Goal: Task Accomplishment & Management: Use online tool/utility

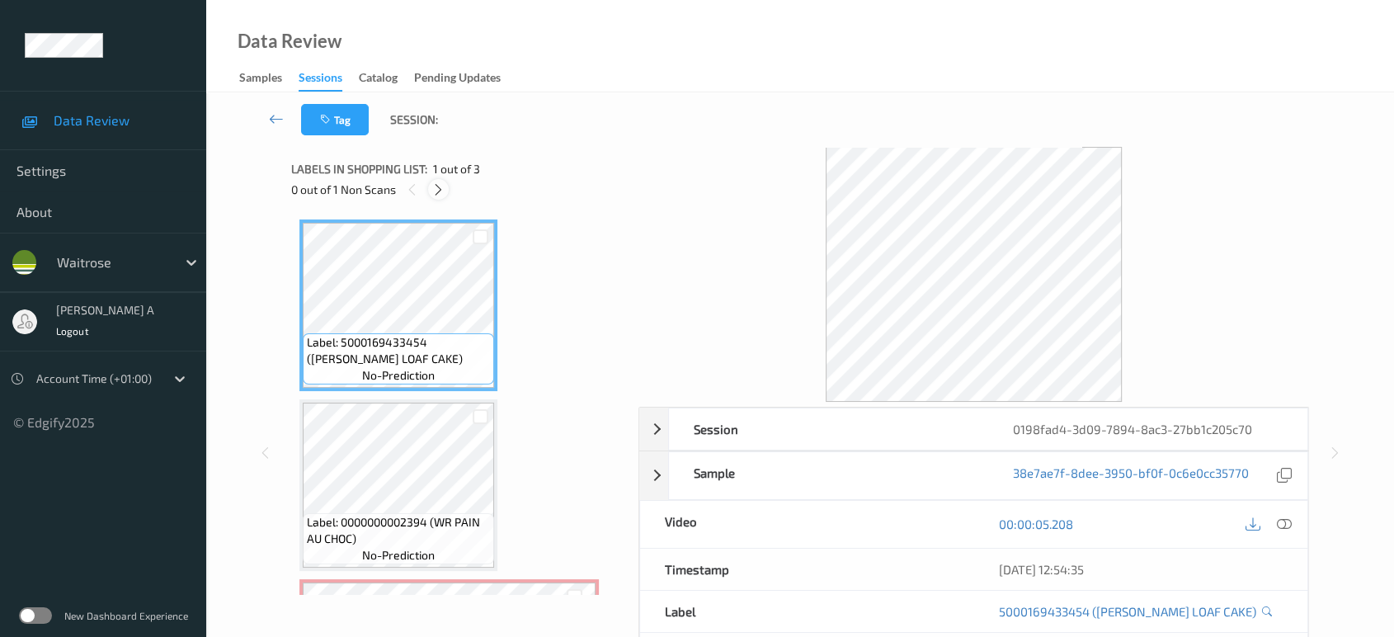
click at [442, 189] on icon at bounding box center [438, 189] width 14 height 15
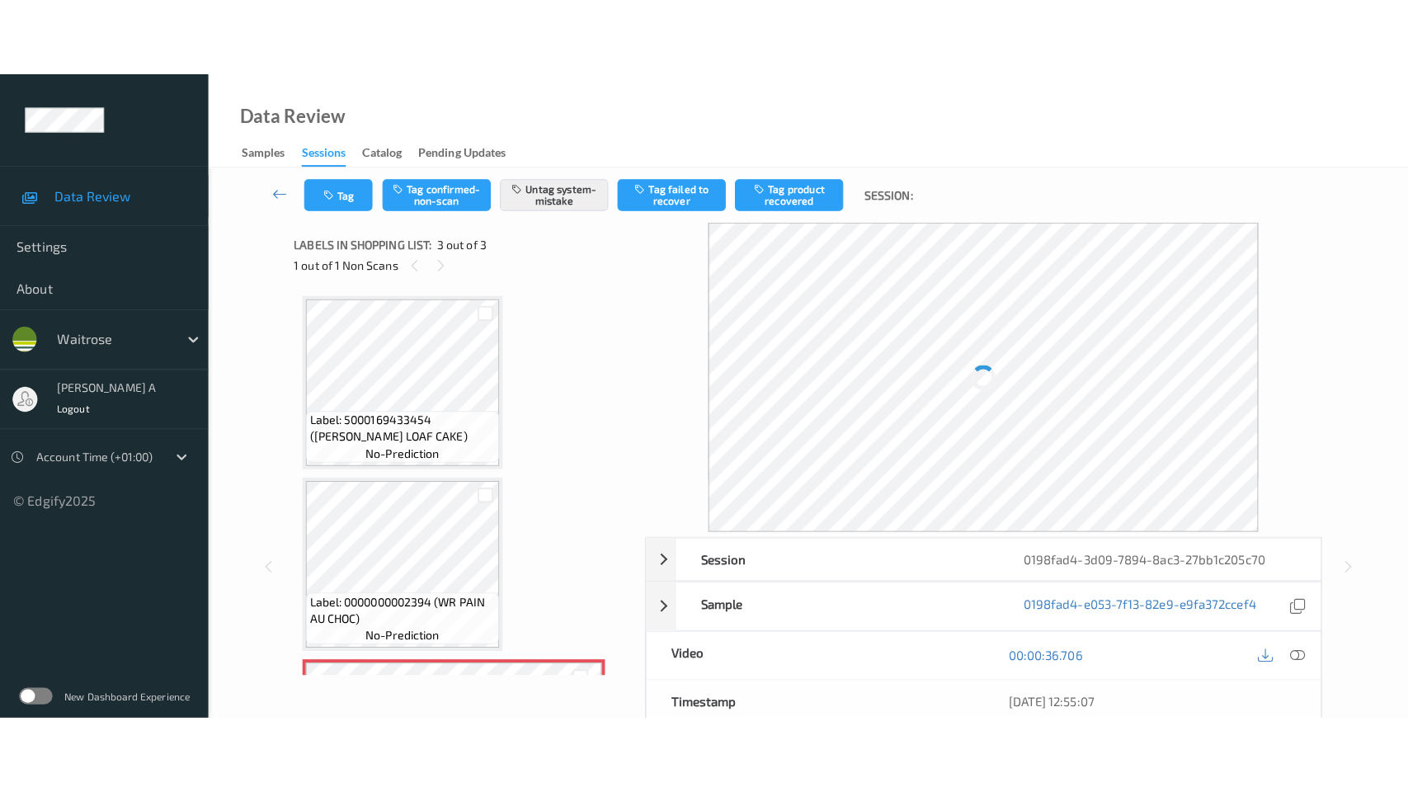
scroll to position [161, 0]
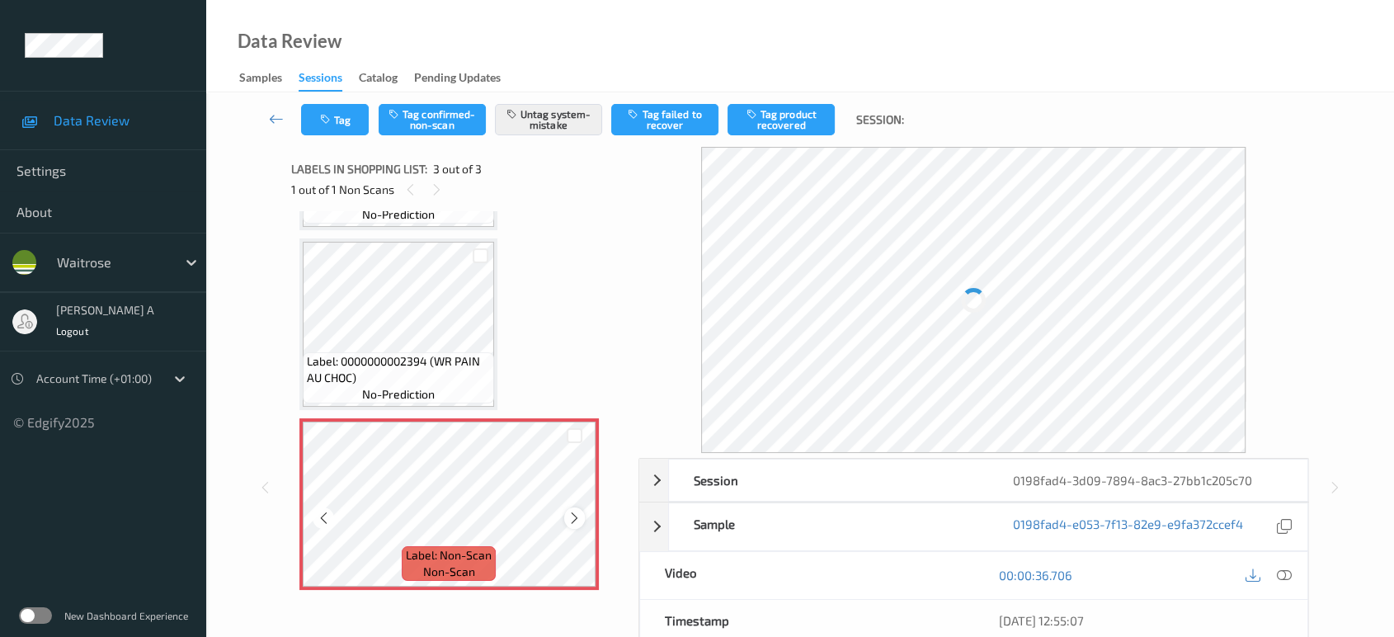
click at [572, 516] on icon at bounding box center [575, 518] width 14 height 15
click at [348, 125] on button "Tag" at bounding box center [335, 119] width 68 height 31
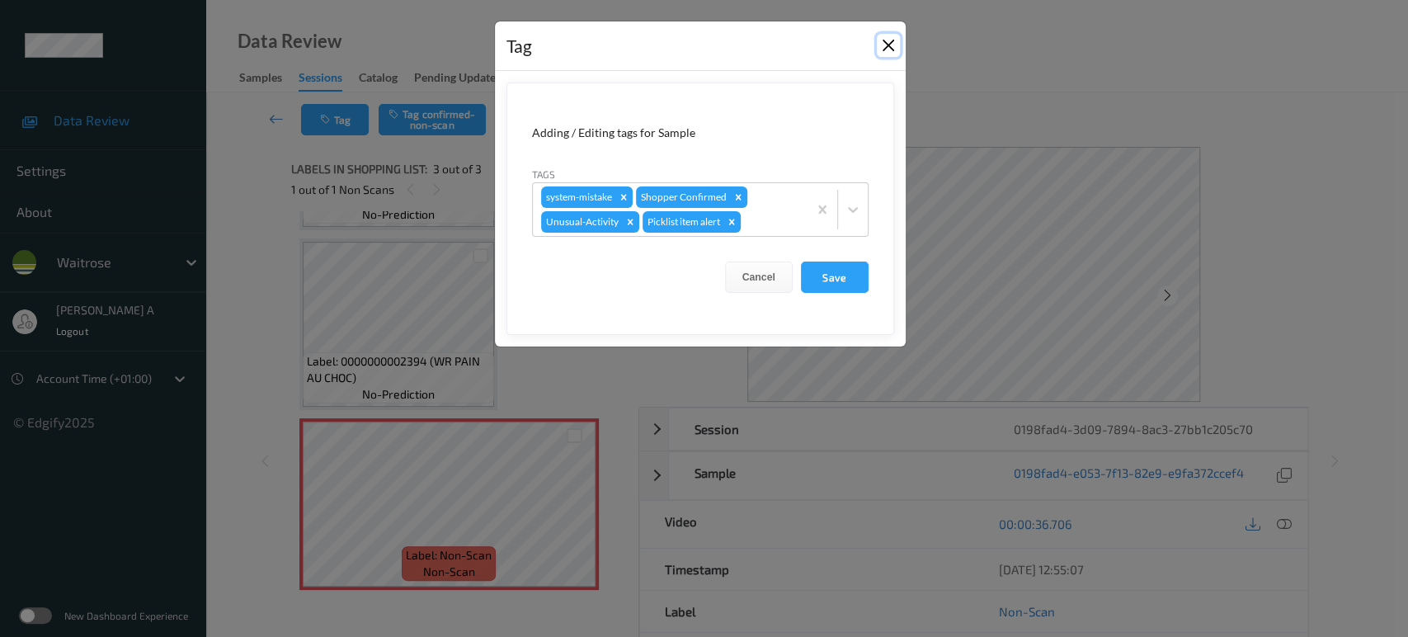
click at [884, 50] on button "Close" at bounding box center [888, 45] width 23 height 23
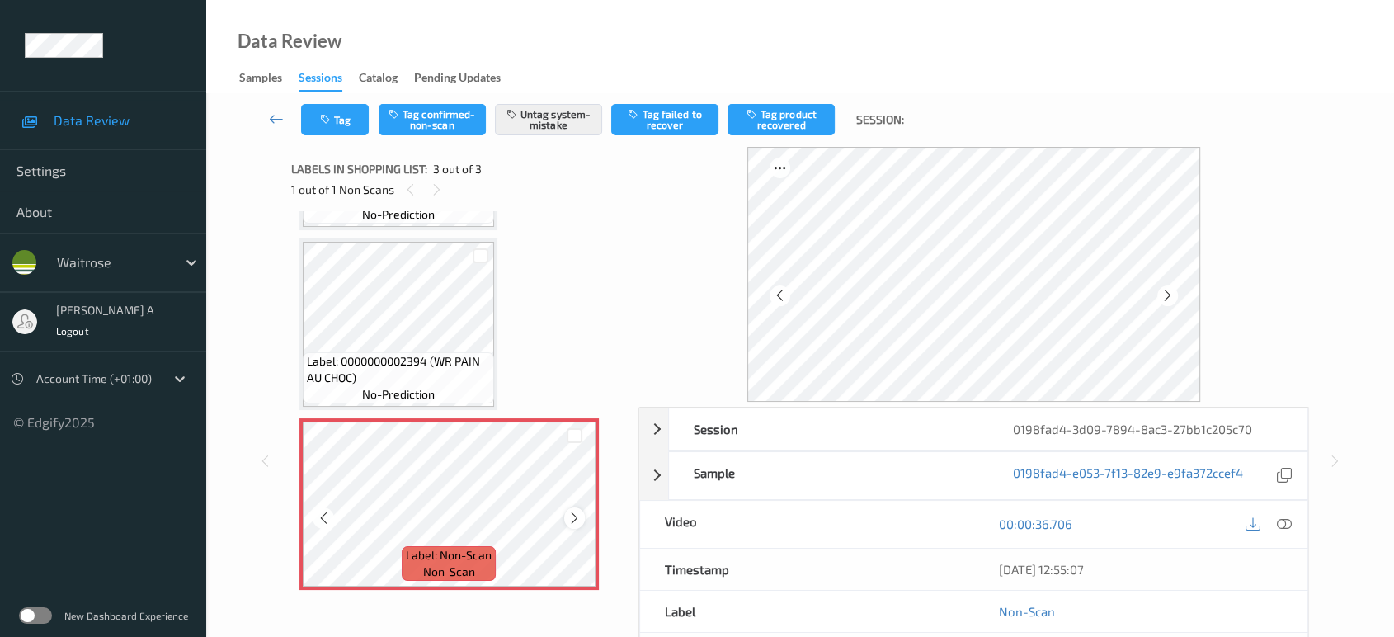
click at [575, 515] on icon at bounding box center [575, 518] width 14 height 15
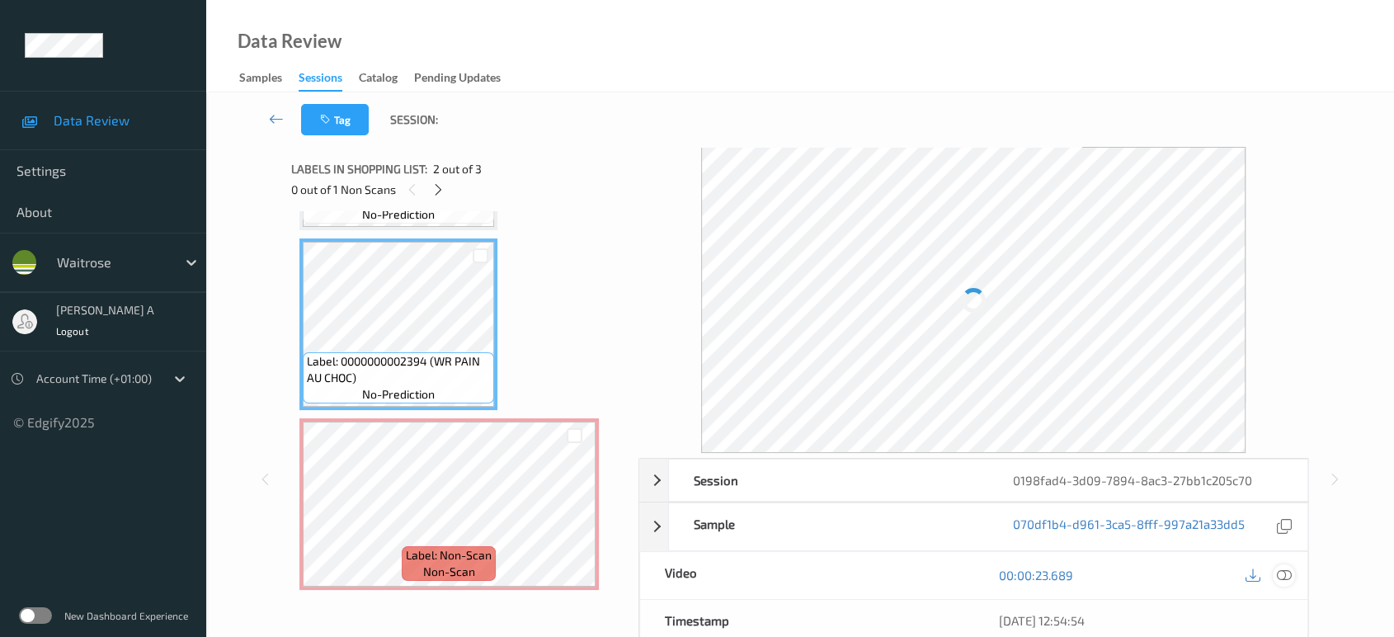
click at [1285, 568] on icon at bounding box center [1284, 575] width 15 height 15
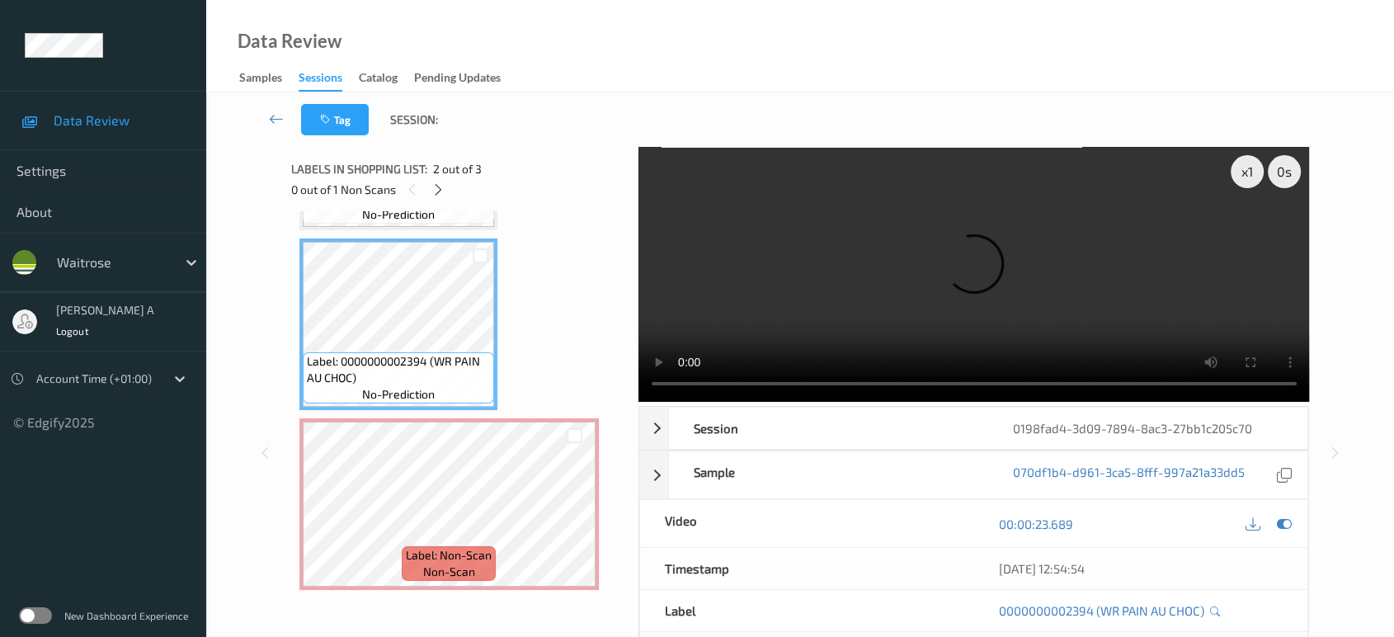
scroll to position [7, 0]
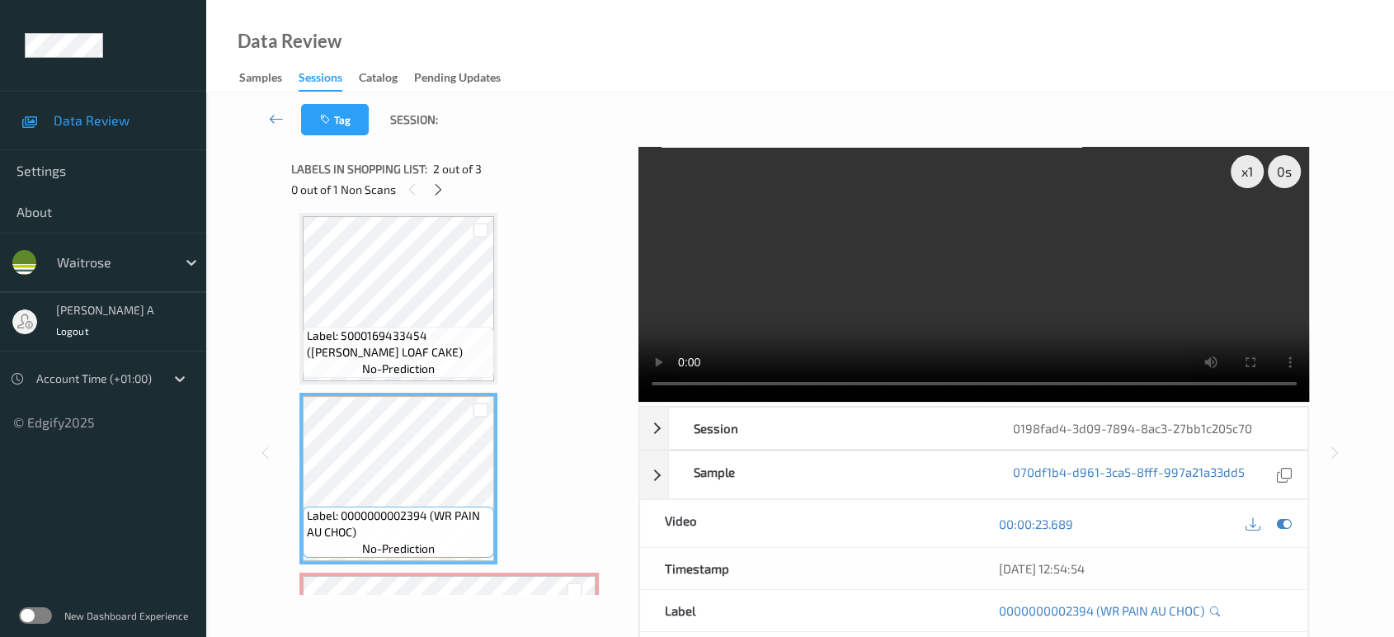
click at [1021, 296] on video at bounding box center [975, 274] width 672 height 255
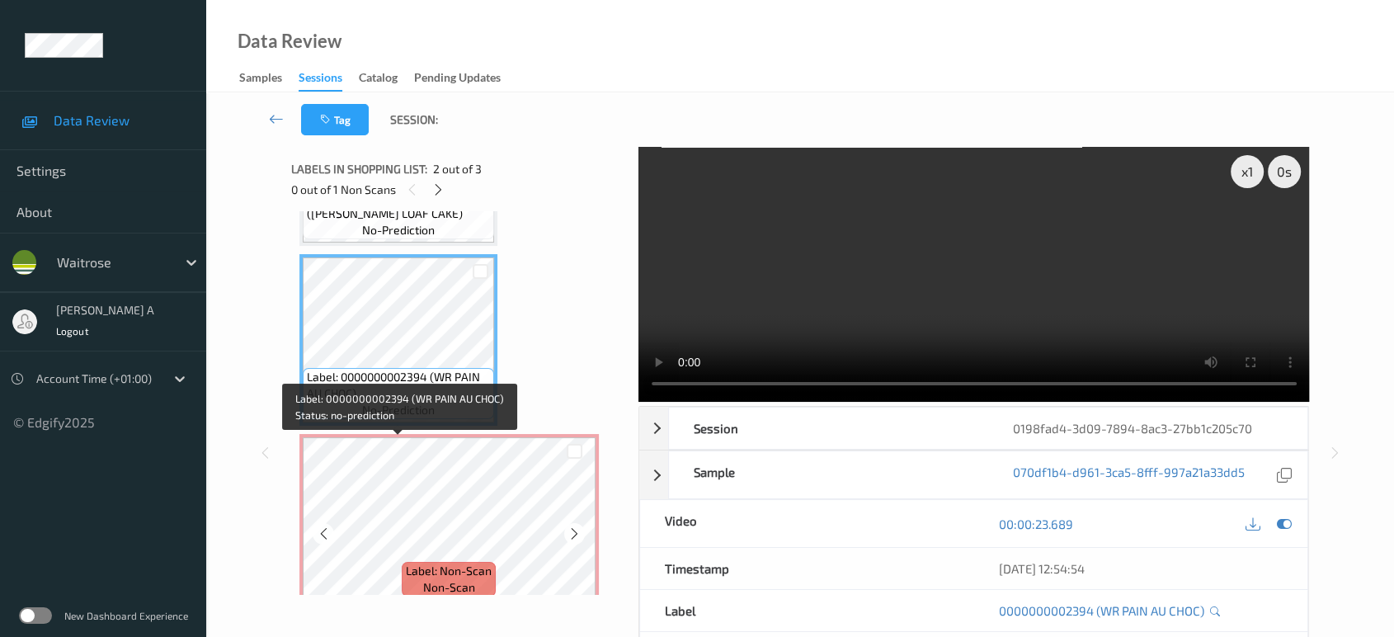
scroll to position [161, 0]
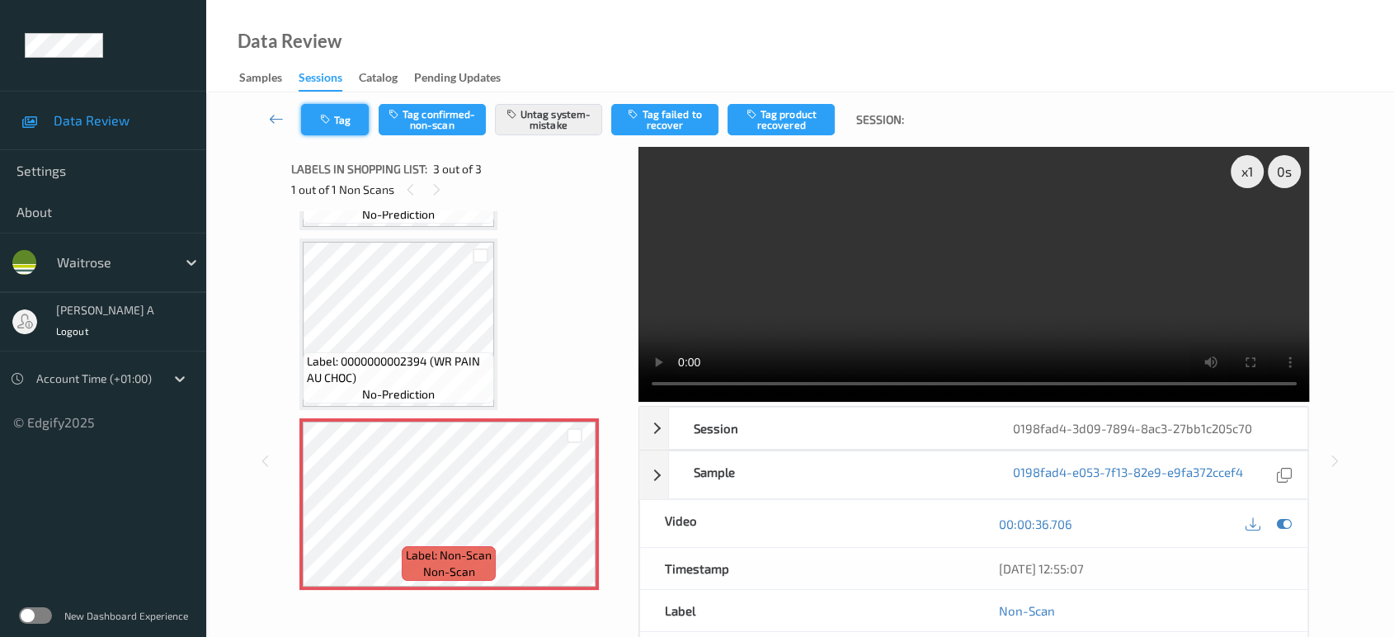
click at [339, 130] on button "Tag" at bounding box center [335, 119] width 68 height 31
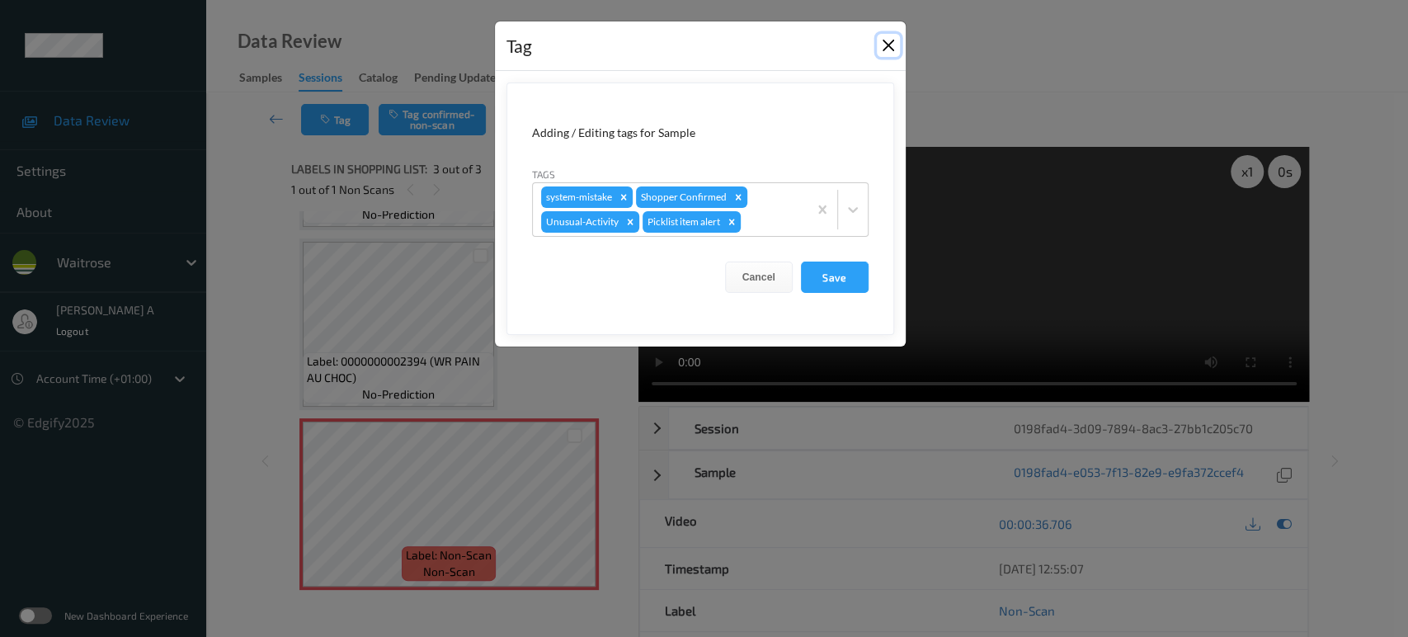
click at [881, 46] on button "Close" at bounding box center [888, 45] width 23 height 23
